Goal: Information Seeking & Learning: Learn about a topic

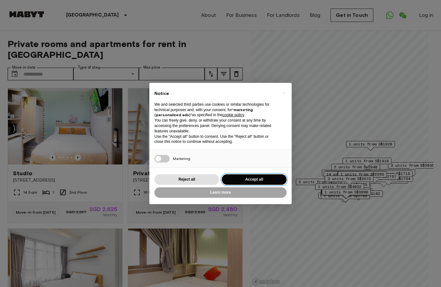
click at [237, 178] on button "Accept all" at bounding box center [254, 179] width 65 height 10
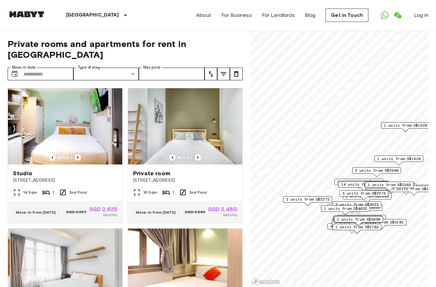
click at [313, 203] on div "2 units from S$2273" at bounding box center [307, 201] width 49 height 10
click at [313, 199] on span "2 units from S$2273" at bounding box center [307, 200] width 43 height 6
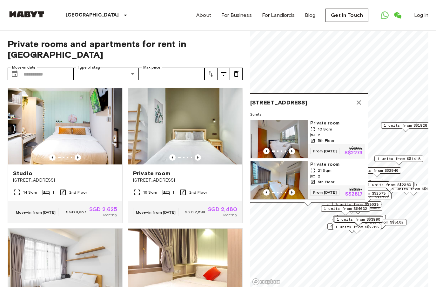
click at [291, 189] on icon "Previous image" at bounding box center [292, 192] width 6 height 6
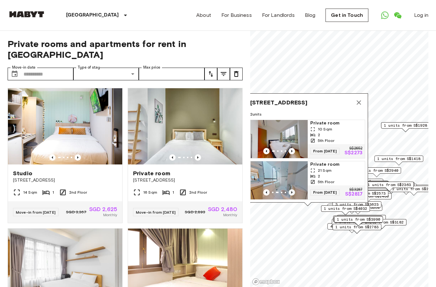
click at [291, 189] on icon "Previous image" at bounding box center [292, 192] width 6 height 6
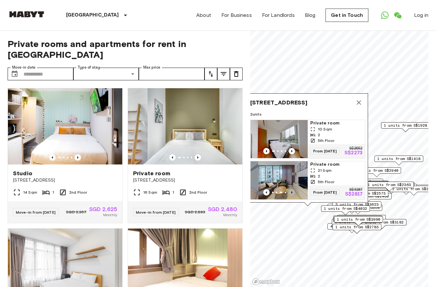
click at [291, 189] on icon "Previous image" at bounding box center [292, 192] width 6 height 6
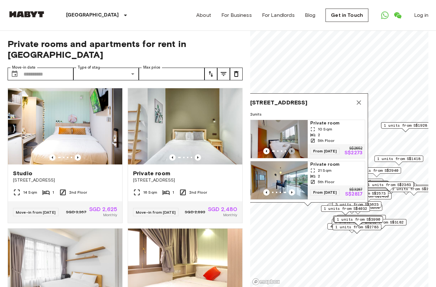
click at [292, 148] on icon "Previous image" at bounding box center [292, 151] width 6 height 6
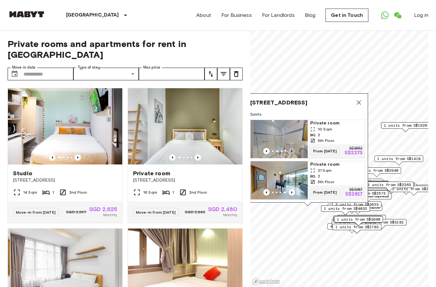
click at [292, 148] on icon "Previous image" at bounding box center [292, 151] width 6 height 6
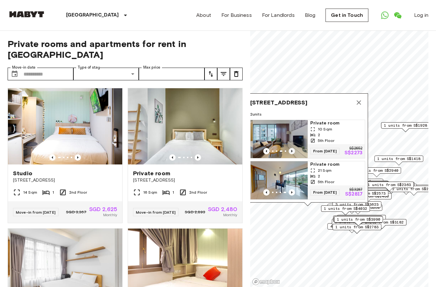
click at [292, 148] on icon "Previous image" at bounding box center [292, 151] width 6 height 6
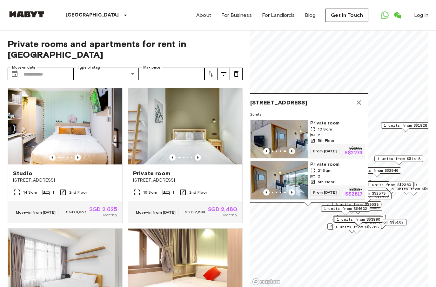
click at [292, 148] on icon "Previous image" at bounding box center [292, 151] width 6 height 6
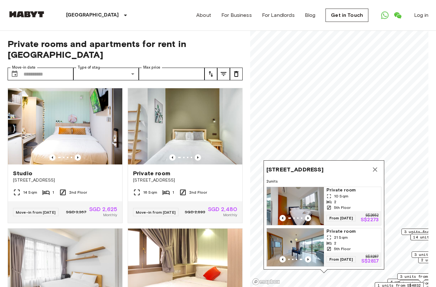
click at [316, 189] on img "Map marker" at bounding box center [299, 206] width 57 height 38
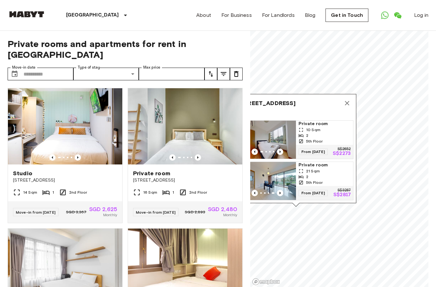
click at [348, 99] on icon "Map marker" at bounding box center [348, 103] width 8 height 8
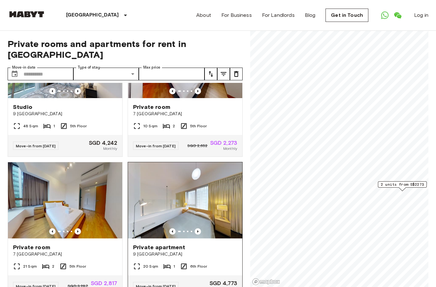
scroll to position [98, 0]
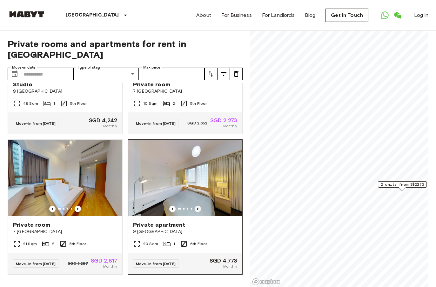
click at [196, 206] on icon "Previous image" at bounding box center [198, 209] width 6 height 6
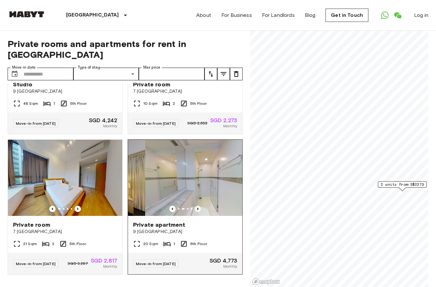
click at [196, 206] on icon "Previous image" at bounding box center [198, 209] width 6 height 6
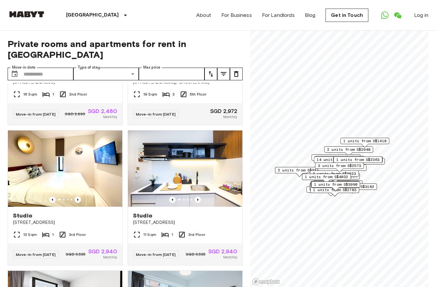
scroll to position [1126, 0]
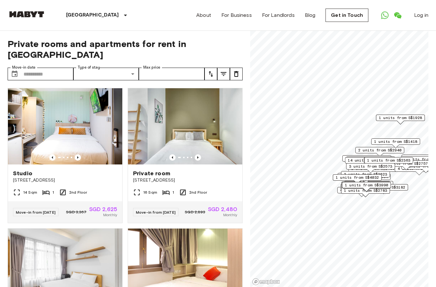
click at [379, 31] on div "3 units from S$2625 2 units from S$2480 14 units from S$2289 3 units from S$203…" at bounding box center [339, 31] width 178 height 0
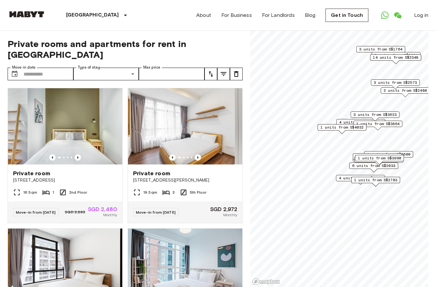
click at [383, 182] on span "1 units from S$2783" at bounding box center [375, 180] width 43 height 6
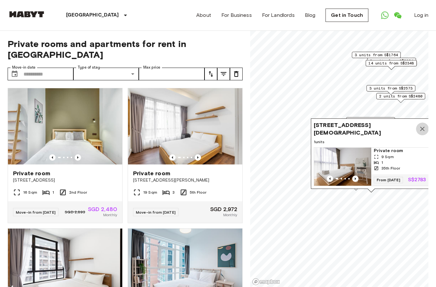
click at [424, 125] on icon "Map marker" at bounding box center [423, 129] width 8 height 8
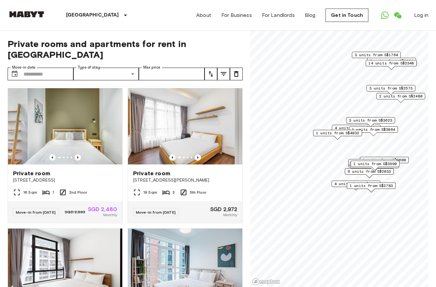
click at [388, 163] on span "1 units from S$3990" at bounding box center [375, 164] width 43 height 6
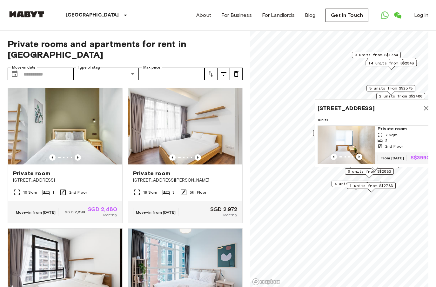
click at [423, 105] on icon "Map marker" at bounding box center [427, 109] width 8 height 8
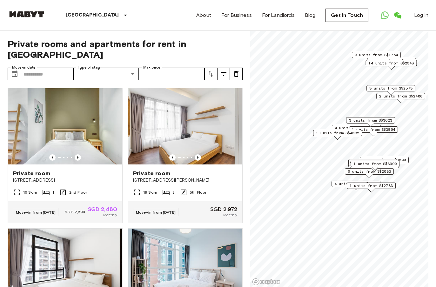
click at [405, 100] on div "Map marker" at bounding box center [401, 101] width 8 height 4
click at [406, 94] on div "3 units from S$2573" at bounding box center [391, 90] width 49 height 10
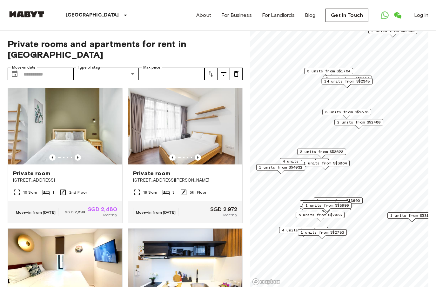
click at [367, 123] on span "2 units from S$2480" at bounding box center [359, 122] width 43 height 6
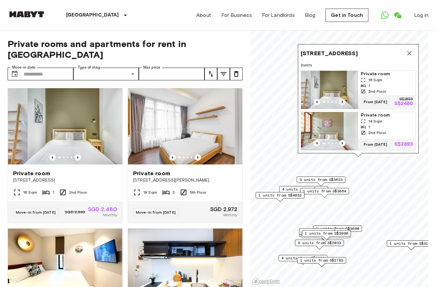
click at [339, 99] on icon "Previous image" at bounding box center [342, 102] width 6 height 6
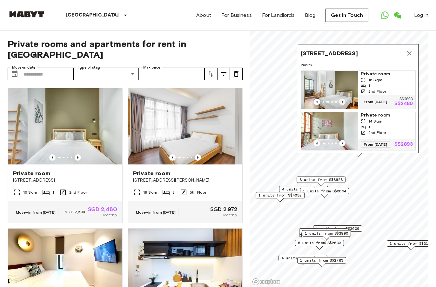
click at [340, 99] on icon "Previous image" at bounding box center [342, 102] width 6 height 6
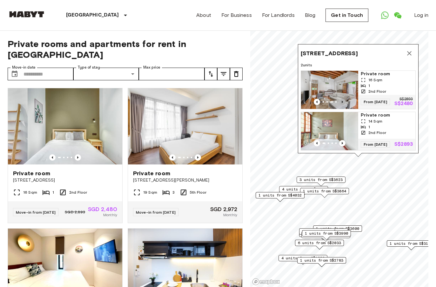
click at [340, 99] on icon "Previous image" at bounding box center [342, 102] width 6 height 6
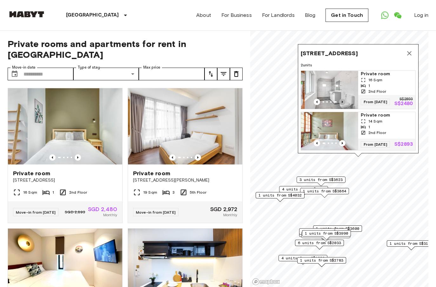
click at [340, 99] on icon "Previous image" at bounding box center [342, 102] width 6 height 6
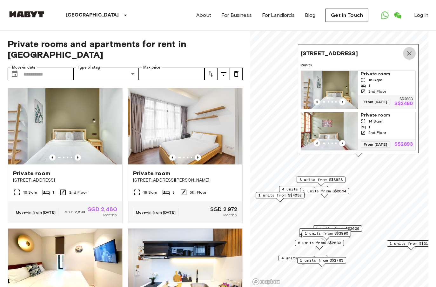
click at [412, 50] on icon "Map marker" at bounding box center [410, 54] width 8 height 8
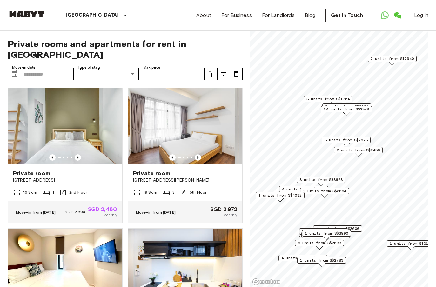
click at [351, 110] on span "14 units from S$2348" at bounding box center [346, 109] width 45 height 6
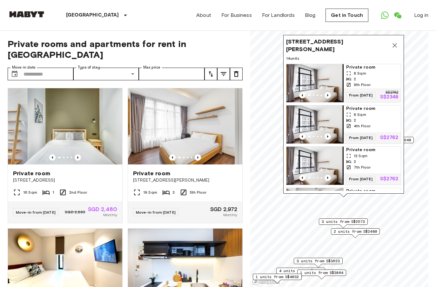
click at [398, 42] on icon "Map marker" at bounding box center [395, 46] width 8 height 8
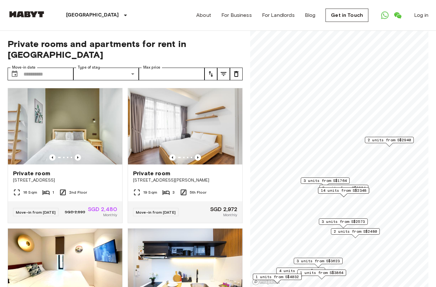
click at [331, 181] on span "3 units from S$1764" at bounding box center [325, 181] width 43 height 6
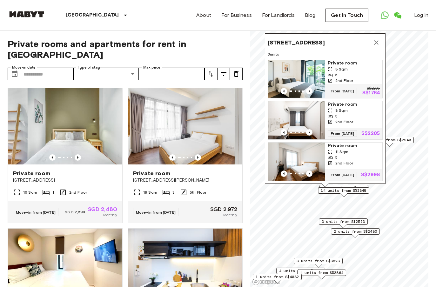
click at [376, 39] on icon "Map marker" at bounding box center [377, 43] width 8 height 8
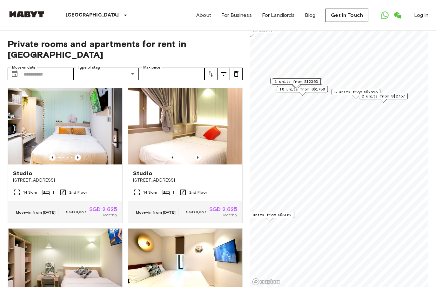
click at [350, 91] on span "3 units from S$2625" at bounding box center [356, 92] width 43 height 6
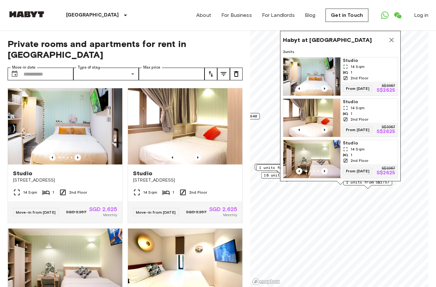
click at [381, 186] on div "2 units from S$2757" at bounding box center [368, 184] width 49 height 10
click at [377, 184] on div "Habyt at Kallang 3 units Studio 14 Sqm 1 2nd Floor From 18 Aug 25 S$3367 S$2625…" at bounding box center [340, 108] width 121 height 154
click at [378, 183] on div "Habyt at Kallang 3 units Studio 14 Sqm 1 2nd Floor From 18 Aug 25 S$3367 S$2625…" at bounding box center [340, 108] width 121 height 154
click at [390, 36] on icon "Map marker" at bounding box center [392, 40] width 8 height 8
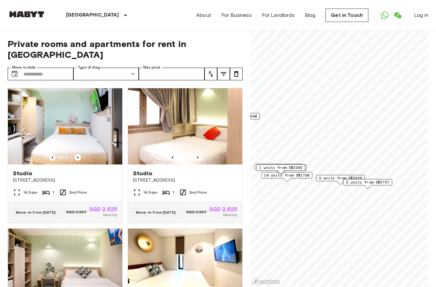
click at [384, 186] on div "2 units from S$2757" at bounding box center [368, 184] width 49 height 10
click at [384, 183] on span "2 units from S$2757" at bounding box center [367, 183] width 43 height 6
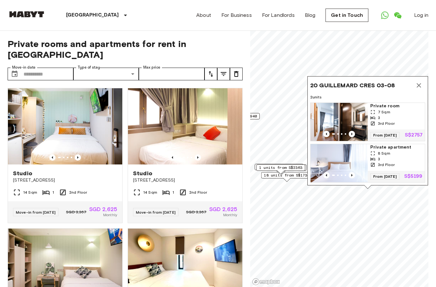
click at [420, 82] on icon "Map marker" at bounding box center [419, 86] width 8 height 8
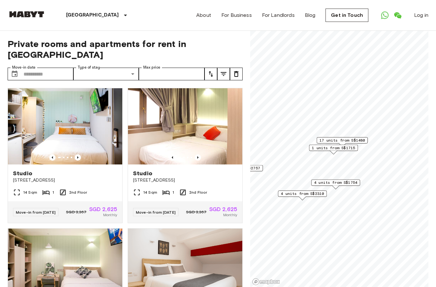
click at [301, 191] on span "4 units from S$2310" at bounding box center [302, 194] width 43 height 6
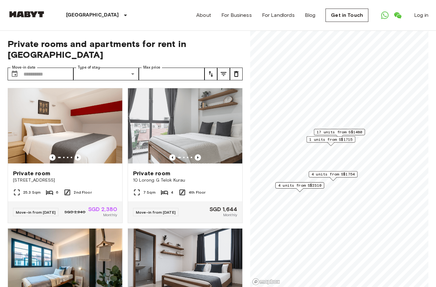
click at [357, 133] on span "17 units from S$1480" at bounding box center [339, 132] width 45 height 6
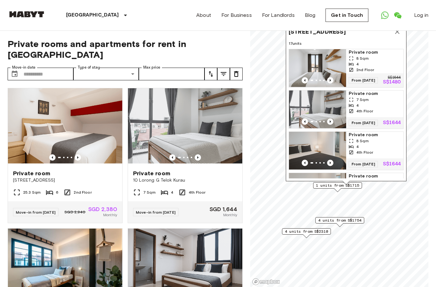
drag, startPoint x: 359, startPoint y: 138, endPoint x: 365, endPoint y: 184, distance: 46.6
click at [365, 184] on div "10 Lorong G Telok Kurau,426175,Singapore,SG 17 units Private room 8 Sqm 4 2nd F…" at bounding box center [346, 104] width 121 height 162
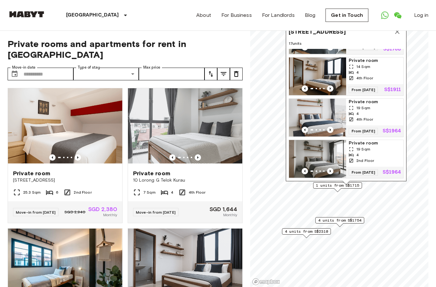
scroll to position [621, 0]
click at [329, 148] on img "Map marker" at bounding box center [317, 159] width 57 height 38
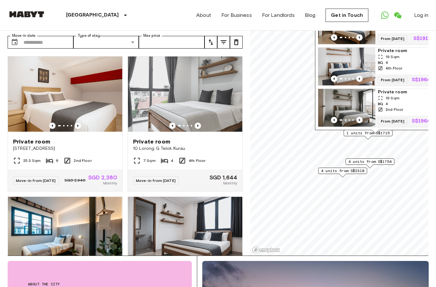
scroll to position [0, 0]
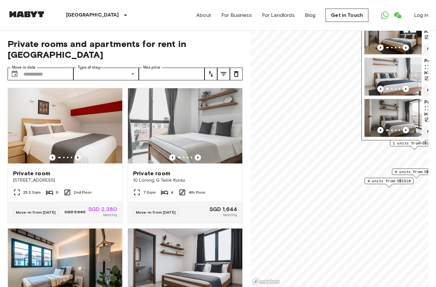
drag, startPoint x: 328, startPoint y: 202, endPoint x: 375, endPoint y: 181, distance: 51.8
click at [375, 181] on span "4 units from S$2310" at bounding box center [389, 181] width 43 height 6
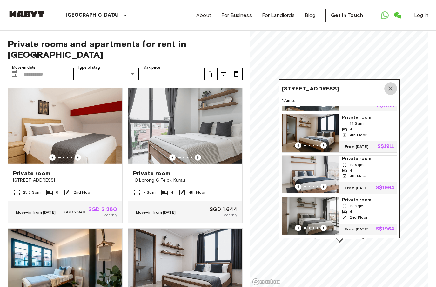
click at [391, 88] on icon "Map marker" at bounding box center [391, 89] width 8 height 8
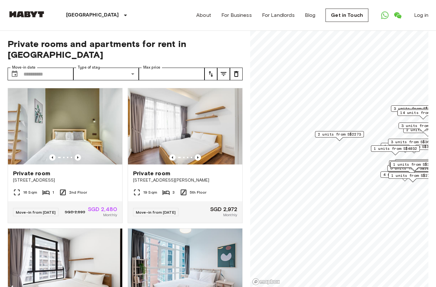
click at [341, 135] on span "2 units from S$2273" at bounding box center [339, 135] width 43 height 6
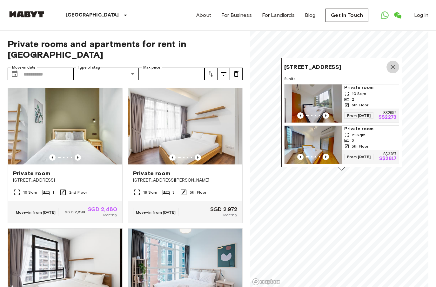
click at [392, 63] on icon "Map marker" at bounding box center [393, 67] width 8 height 8
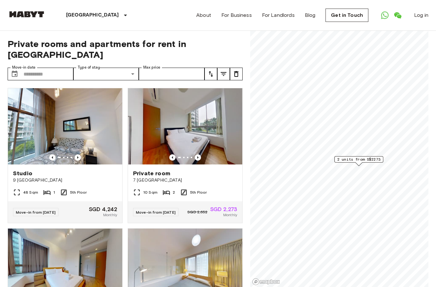
click at [366, 162] on div "2 units from S$2273" at bounding box center [359, 159] width 49 height 6
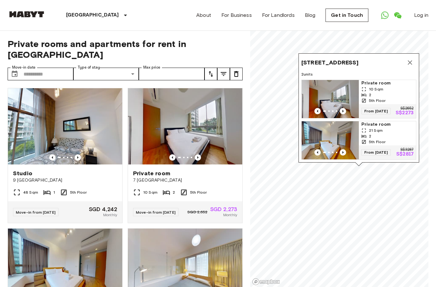
click at [371, 133] on div "2" at bounding box center [388, 136] width 52 height 6
click at [413, 59] on icon "Map marker" at bounding box center [410, 63] width 8 height 8
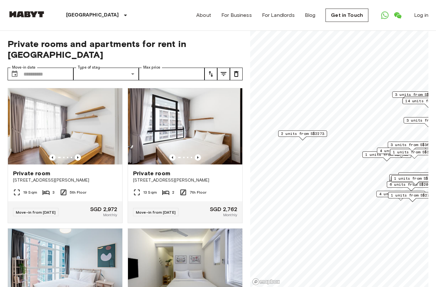
click at [378, 154] on div "4 units from S$2226" at bounding box center [401, 153] width 49 height 10
click at [371, 154] on span "1 units from S$4032" at bounding box center [386, 155] width 43 height 6
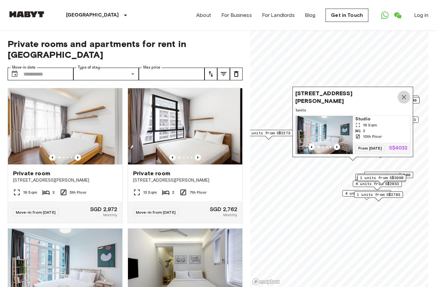
click at [403, 93] on icon "Map marker" at bounding box center [404, 97] width 8 height 8
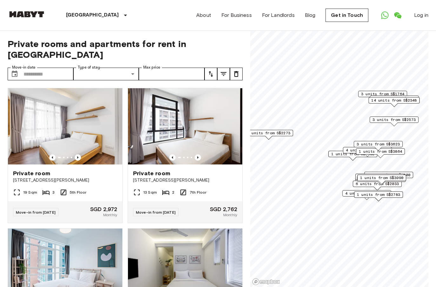
click at [390, 184] on div "1 units from S$3990" at bounding box center [382, 180] width 49 height 10
click at [393, 183] on div "1 units from S$3990" at bounding box center [382, 180] width 49 height 10
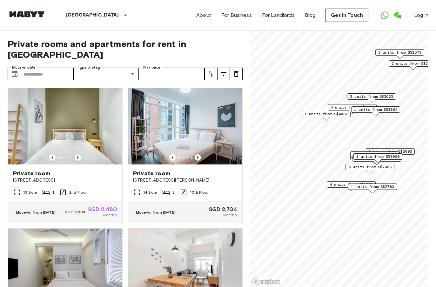
click at [366, 166] on span "6 units from S$2033" at bounding box center [370, 167] width 43 height 6
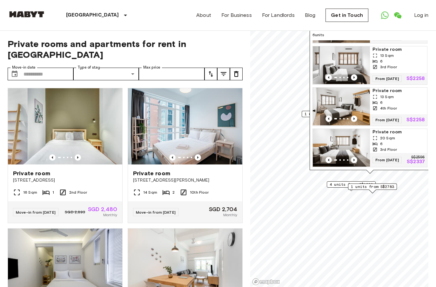
scroll to position [138, 0]
click at [358, 144] on img "Map marker" at bounding box center [341, 148] width 57 height 38
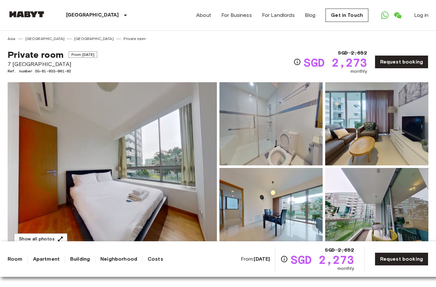
click at [301, 140] on img at bounding box center [271, 123] width 103 height 83
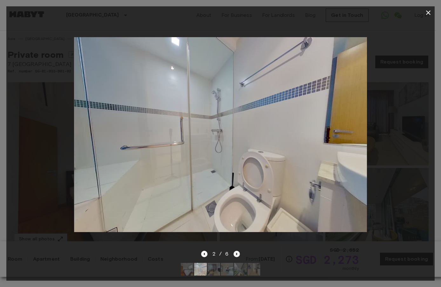
click at [236, 251] on icon "Next image" at bounding box center [237, 254] width 6 height 6
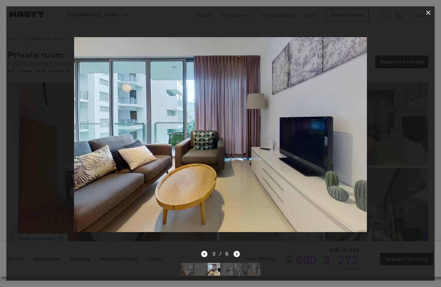
click at [236, 251] on icon "Next image" at bounding box center [237, 254] width 6 height 6
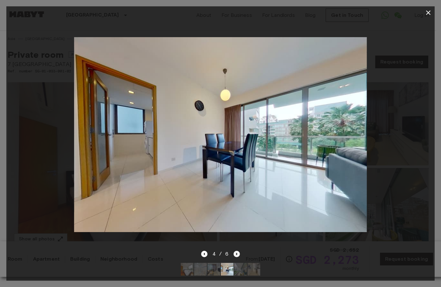
click at [236, 251] on icon "Next image" at bounding box center [237, 254] width 6 height 6
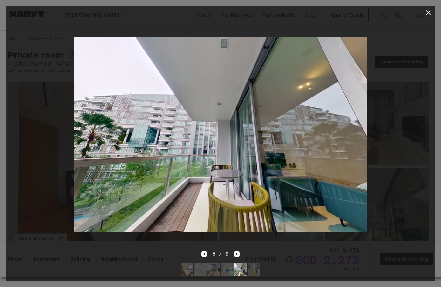
click at [236, 251] on icon "Next image" at bounding box center [237, 254] width 6 height 6
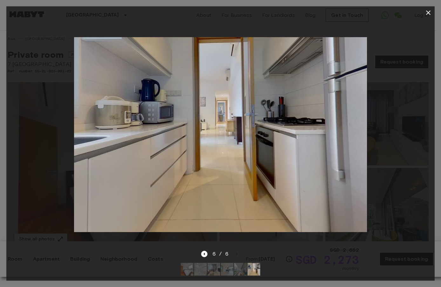
click at [432, 10] on icon "button" at bounding box center [429, 13] width 8 height 8
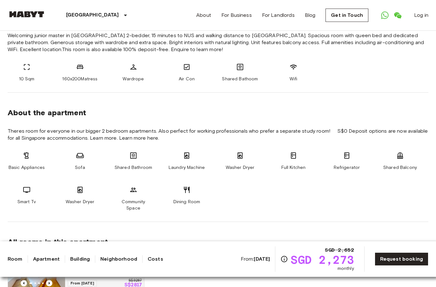
scroll to position [318, 0]
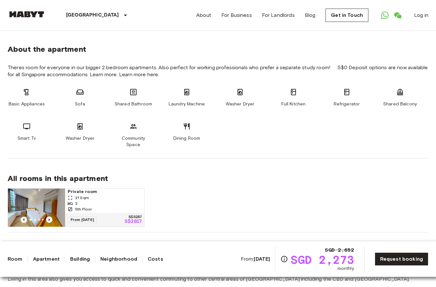
click at [112, 201] on div "2" at bounding box center [105, 204] width 74 height 6
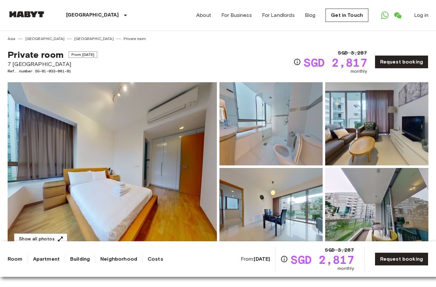
click at [162, 163] on img at bounding box center [112, 166] width 209 height 169
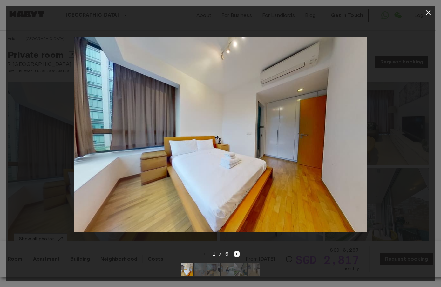
click at [235, 251] on icon "Next image" at bounding box center [237, 254] width 6 height 6
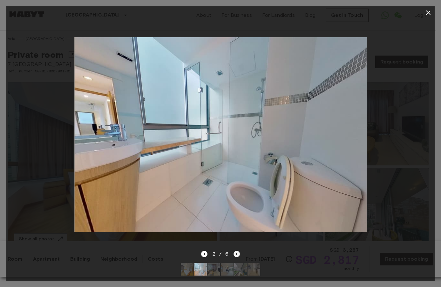
click at [236, 251] on icon "Next image" at bounding box center [237, 254] width 6 height 6
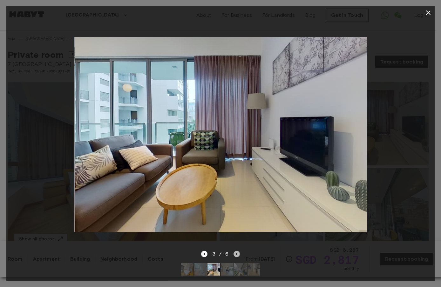
click at [236, 251] on icon "Next image" at bounding box center [237, 254] width 6 height 6
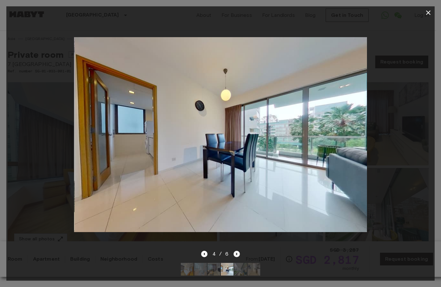
click at [236, 251] on icon "Next image" at bounding box center [237, 254] width 6 height 6
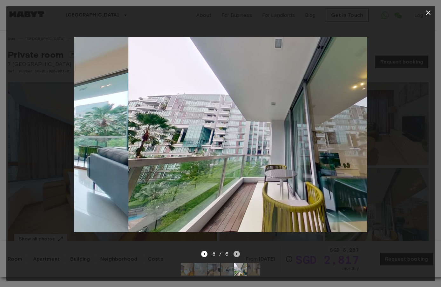
click at [236, 251] on icon "Next image" at bounding box center [237, 254] width 6 height 6
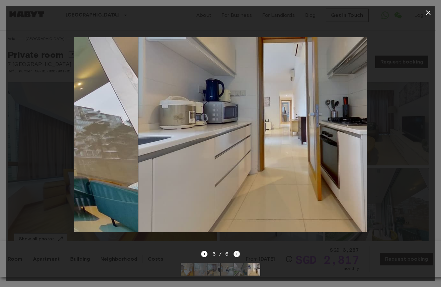
click at [236, 250] on div "6 / 6" at bounding box center [220, 254] width 39 height 8
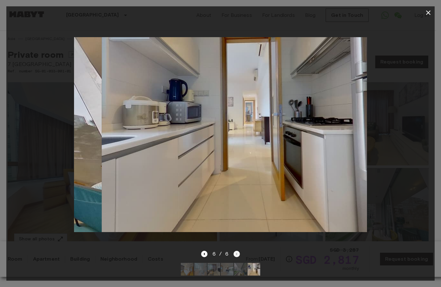
click at [236, 250] on div "6 / 6" at bounding box center [220, 254] width 39 height 8
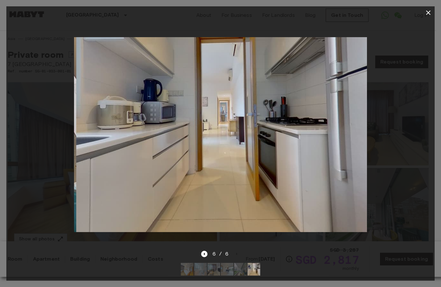
click at [433, 8] on div at bounding box center [220, 12] width 428 height 13
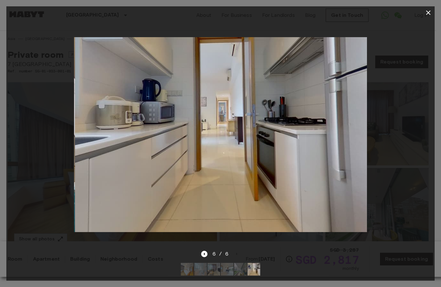
click at [431, 10] on icon "button" at bounding box center [429, 13] width 8 height 8
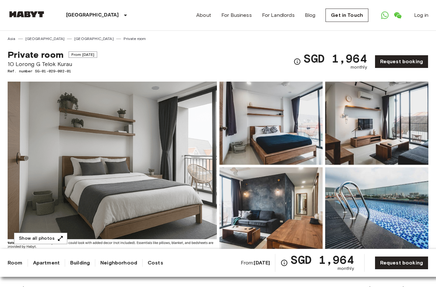
click at [301, 208] on img at bounding box center [271, 208] width 103 height 83
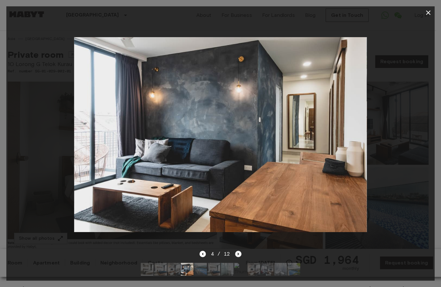
click at [236, 251] on icon "Next image" at bounding box center [238, 254] width 6 height 6
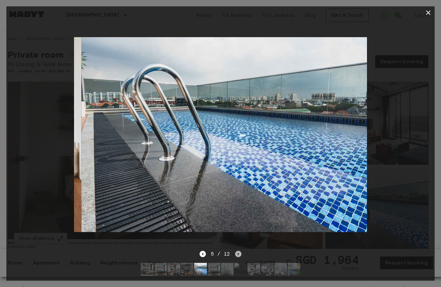
click at [237, 251] on icon "Next image" at bounding box center [238, 254] width 6 height 6
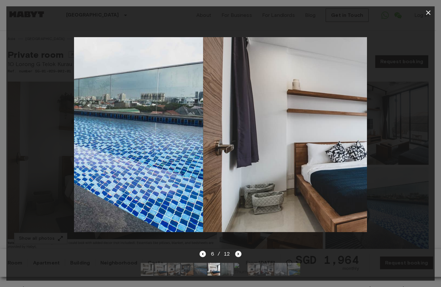
click at [237, 251] on icon "Next image" at bounding box center [238, 254] width 6 height 6
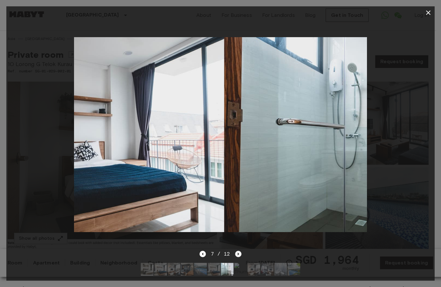
click at [237, 251] on icon "Next image" at bounding box center [238, 254] width 6 height 6
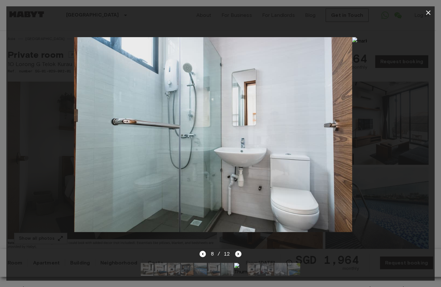
click at [237, 251] on icon "Next image" at bounding box center [238, 254] width 6 height 6
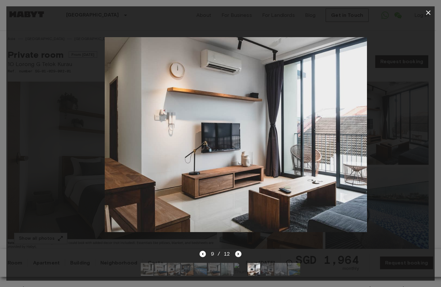
click at [237, 251] on icon "Next image" at bounding box center [238, 254] width 6 height 6
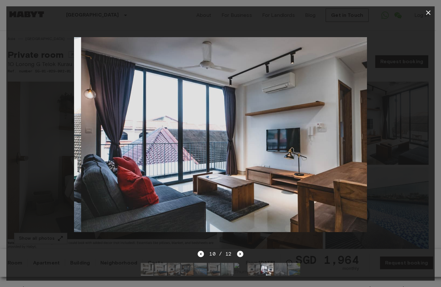
click at [237, 251] on icon "Next image" at bounding box center [240, 254] width 6 height 6
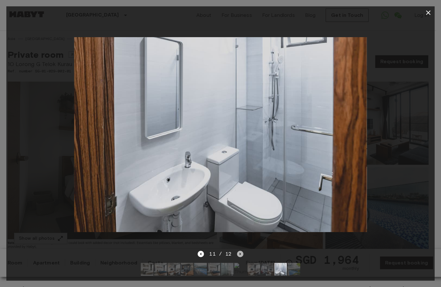
click at [237, 251] on icon "Next image" at bounding box center [240, 254] width 6 height 6
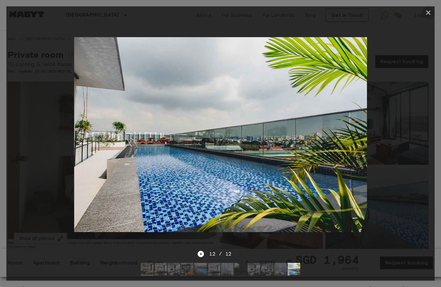
click at [427, 11] on icon "button" at bounding box center [428, 12] width 4 height 4
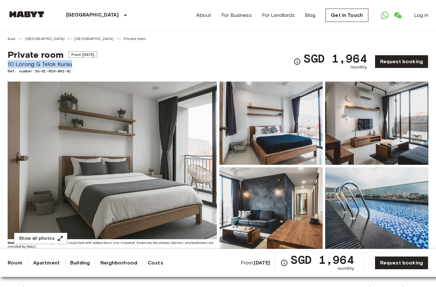
drag, startPoint x: 76, startPoint y: 63, endPoint x: 0, endPoint y: 63, distance: 76.0
copy span "10 Lorong G Telok Kurau"
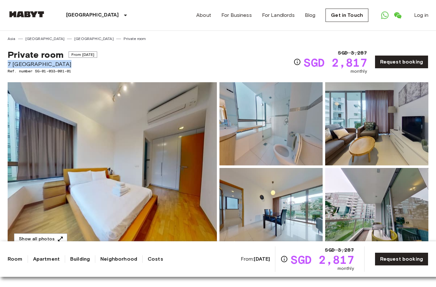
drag, startPoint x: 65, startPoint y: 62, endPoint x: 1, endPoint y: 64, distance: 64.9
copy span "7 One North Gateway"
click at [302, 209] on img at bounding box center [271, 209] width 103 height 83
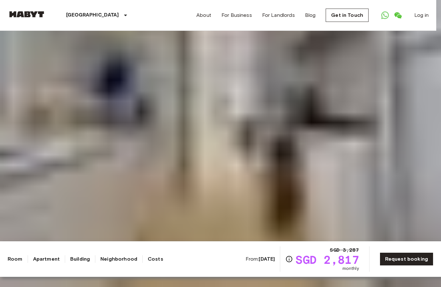
drag, startPoint x: 176, startPoint y: 174, endPoint x: 158, endPoint y: 175, distance: 18.1
drag, startPoint x: 274, startPoint y: 173, endPoint x: 148, endPoint y: 172, distance: 126.5
drag, startPoint x: 288, startPoint y: 161, endPoint x: 207, endPoint y: 159, distance: 81.1
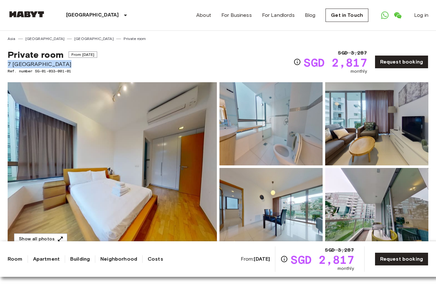
click at [222, 57] on div "Private room From Dec 24 2025 7 One North Gateway Ref. number SG-01-033-001-01 …" at bounding box center [218, 58] width 421 height 33
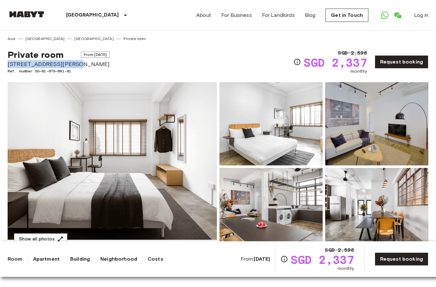
drag, startPoint x: 68, startPoint y: 65, endPoint x: 3, endPoint y: 61, distance: 65.6
click at [240, 70] on div "Private room From [DATE] [STREET_ADDRESS][PERSON_NAME]. number SG-01-079-001-01…" at bounding box center [218, 58] width 421 height 33
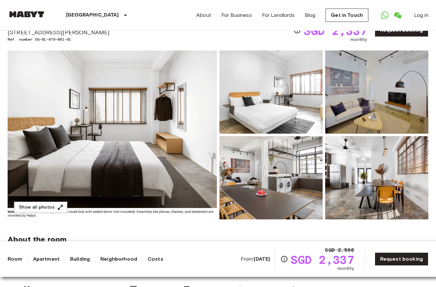
scroll to position [64, 0]
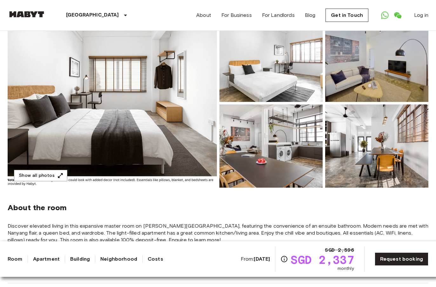
click at [366, 163] on img at bounding box center [376, 146] width 103 height 83
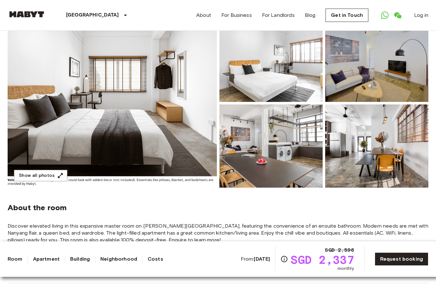
click at [172, 207] on span "About the room" at bounding box center [218, 208] width 421 height 10
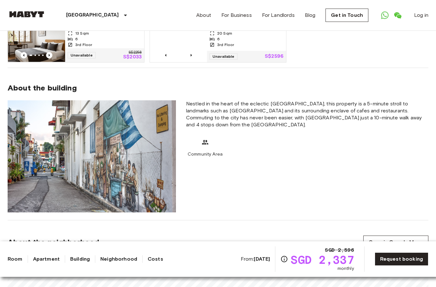
scroll to position [667, 0]
